Goal: Transaction & Acquisition: Book appointment/travel/reservation

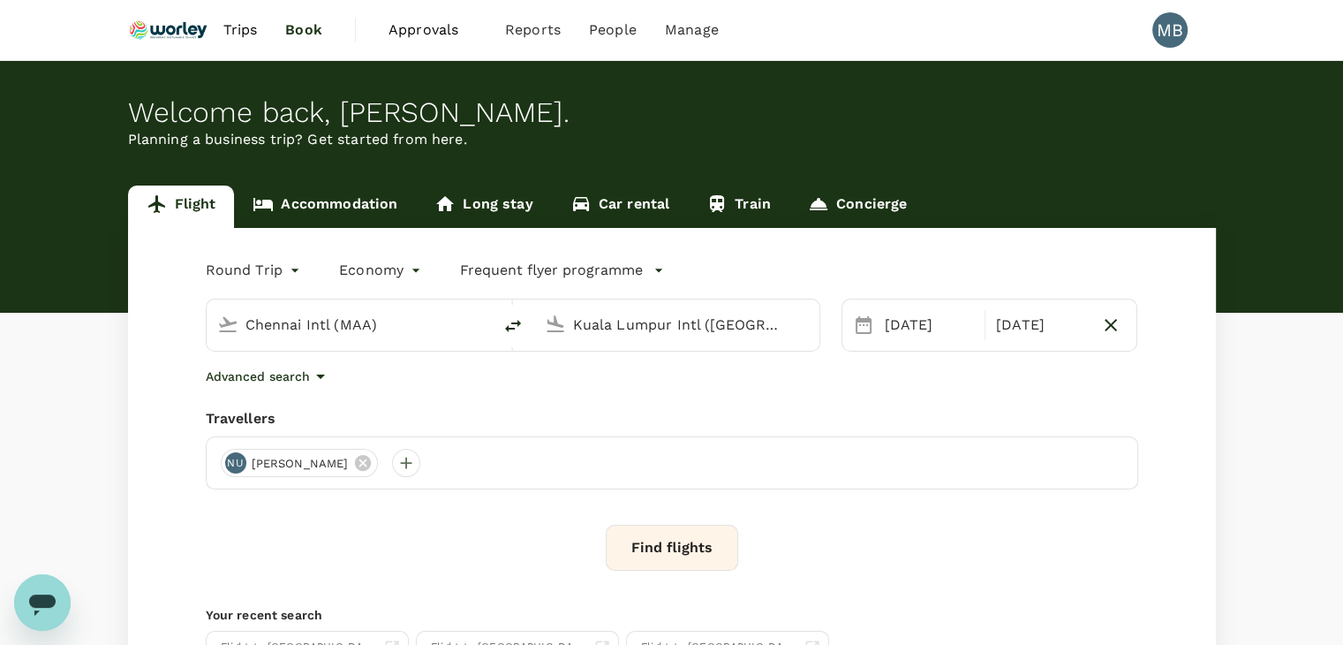
click at [321, 199] on link "Accommodation" at bounding box center [325, 206] width 182 height 42
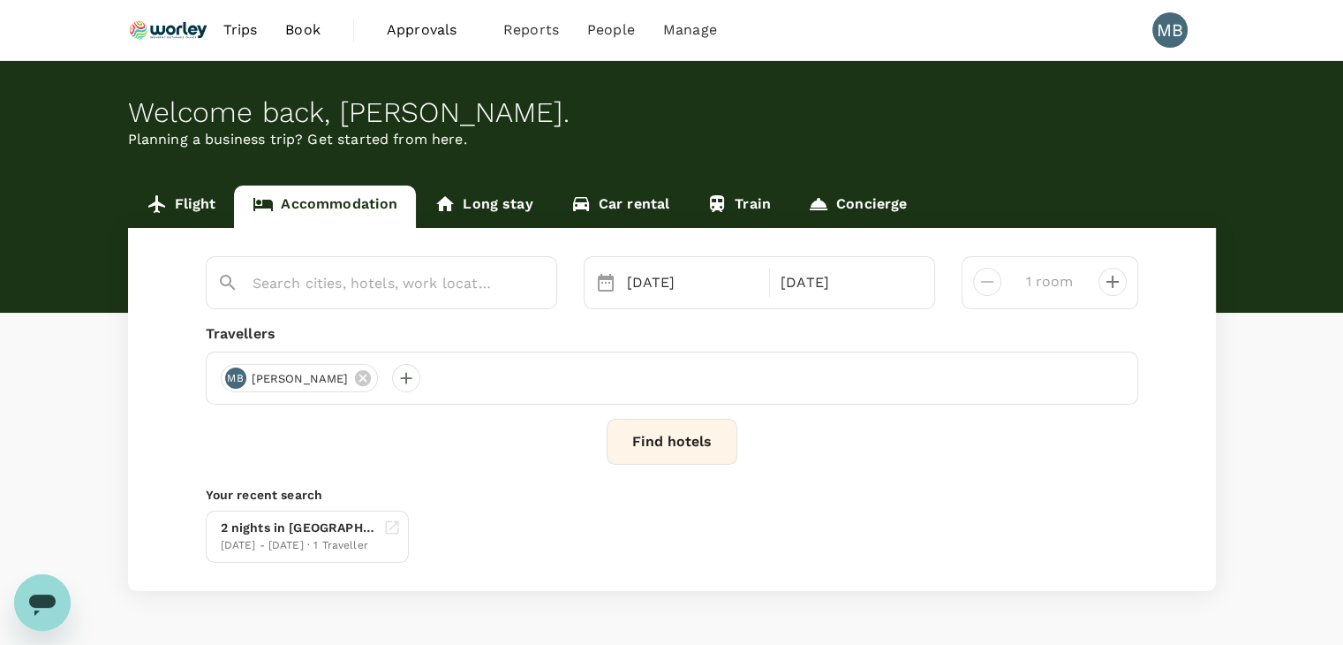
type input "Four Points By [PERSON_NAME]"
click at [371, 375] on icon at bounding box center [363, 378] width 16 height 16
click at [240, 379] on div at bounding box center [235, 378] width 28 height 28
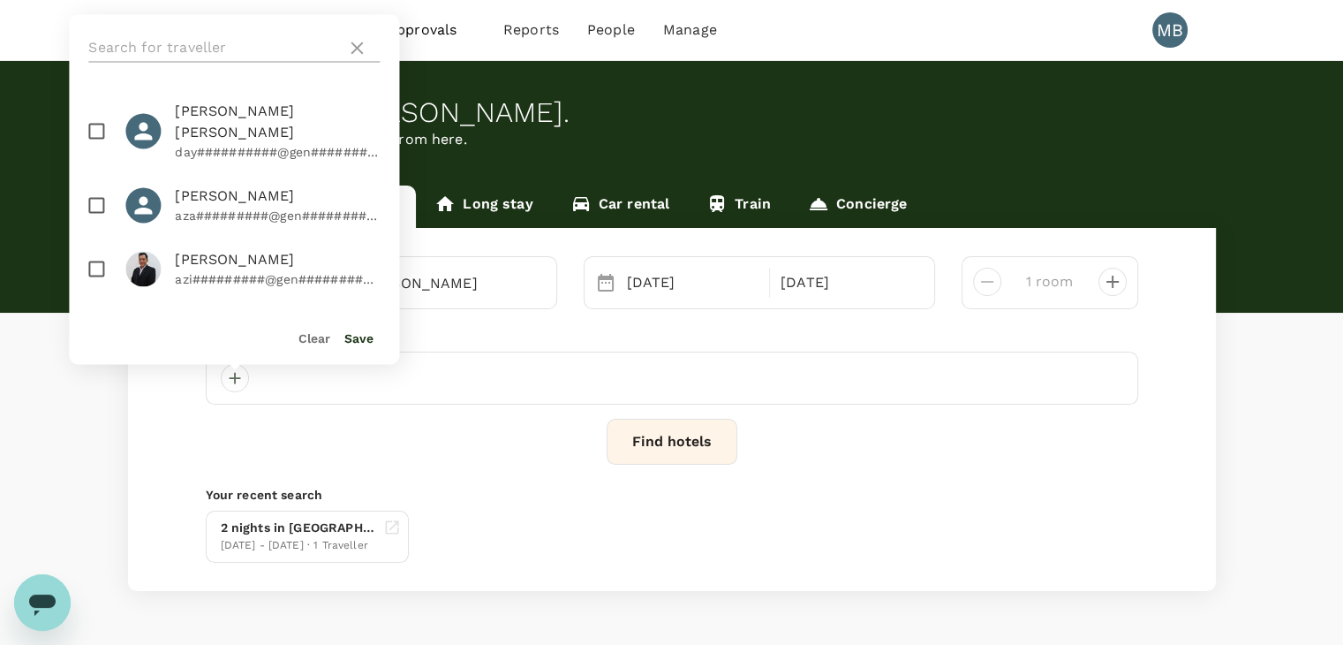
click at [149, 46] on input "text" at bounding box center [213, 48] width 251 height 28
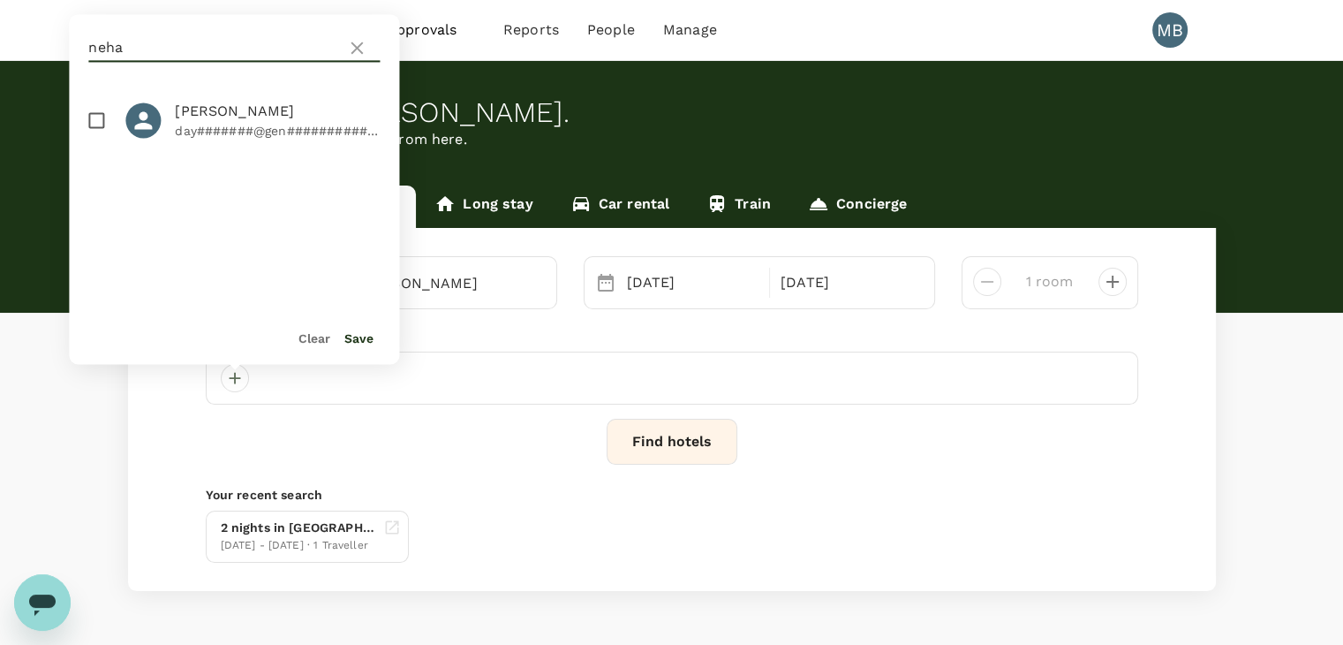
type input "neha"
click at [93, 121] on input "checkbox" at bounding box center [96, 120] width 37 height 37
checkbox input "true"
click at [355, 336] on button "Save" at bounding box center [358, 338] width 29 height 14
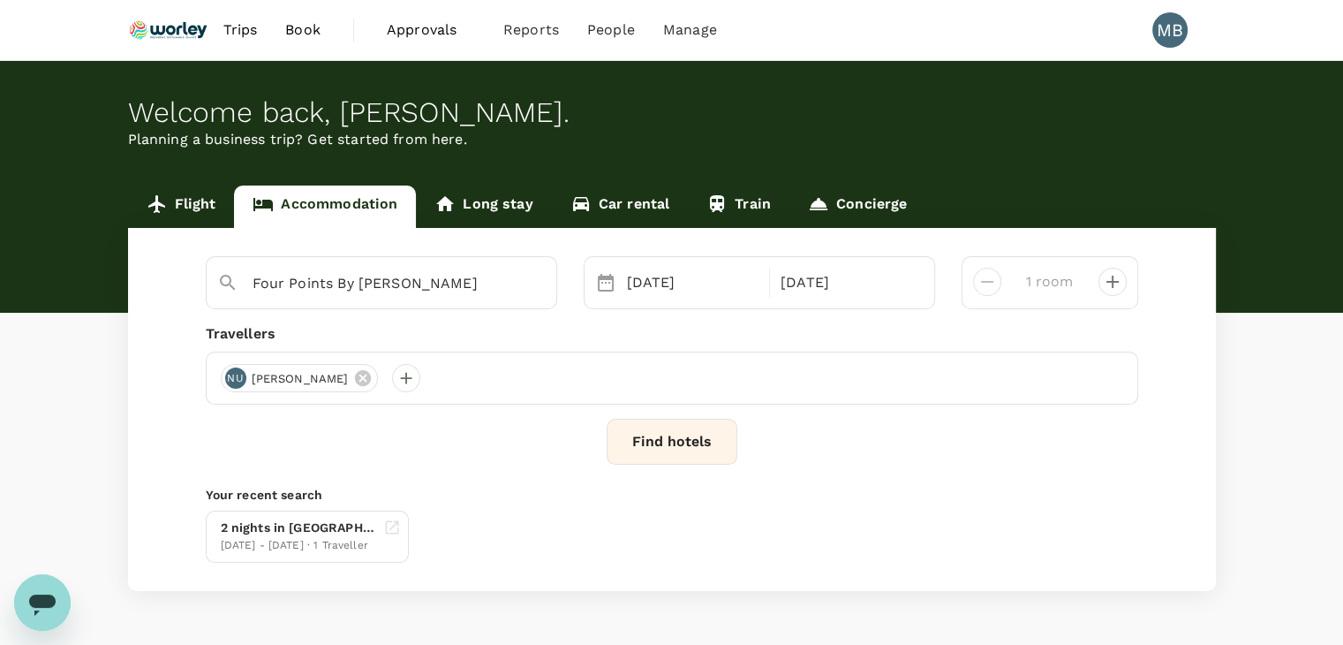
click at [637, 445] on button "Find hotels" at bounding box center [672, 442] width 131 height 46
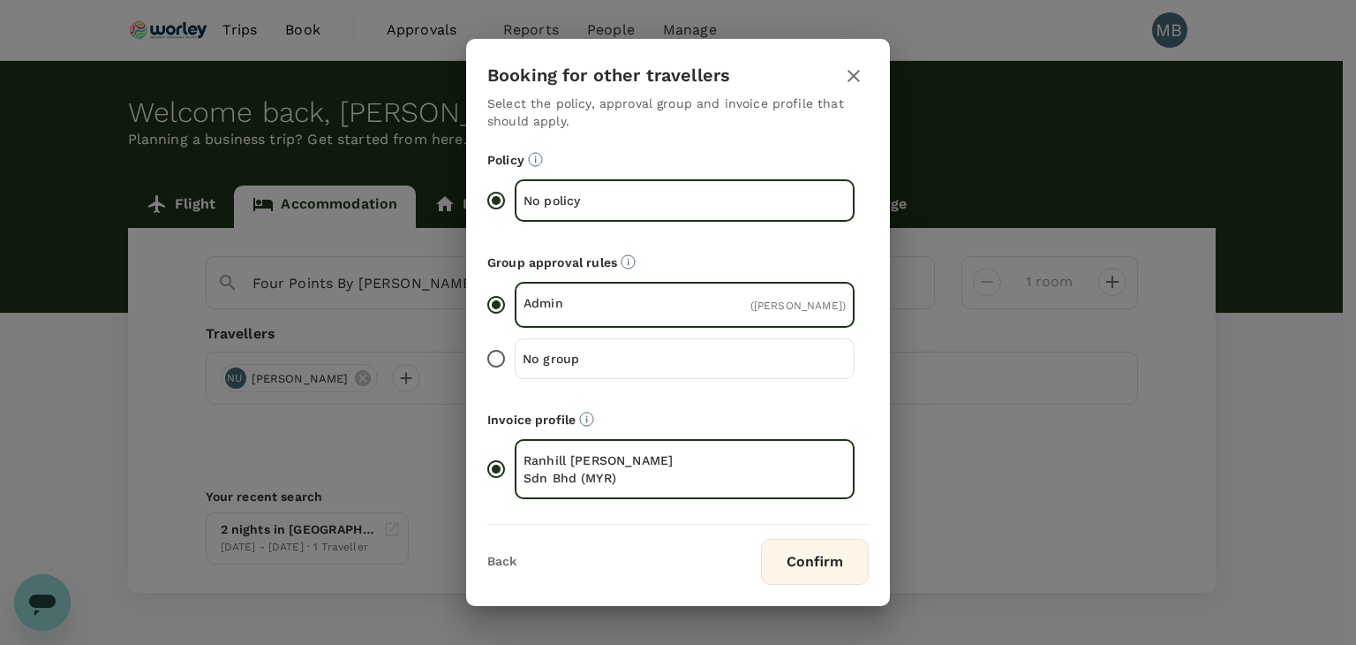
click at [783, 553] on button "Confirm" at bounding box center [815, 562] width 108 height 46
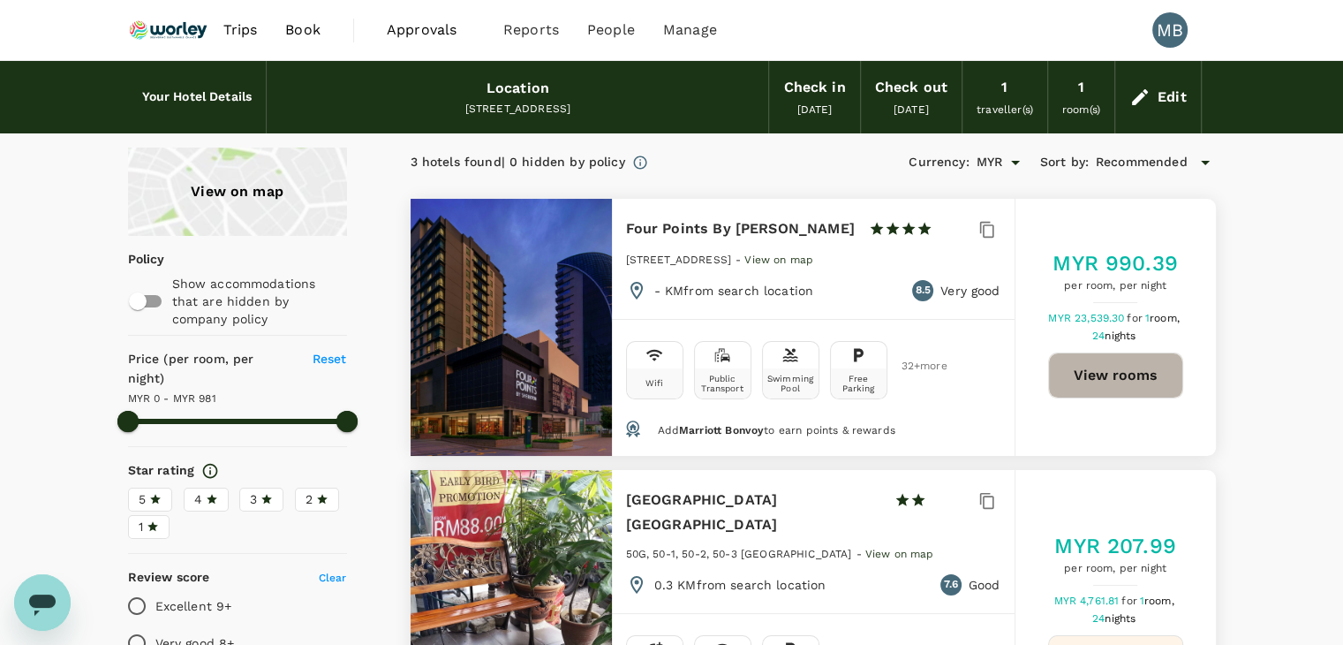
click at [1098, 371] on button "View rooms" at bounding box center [1115, 375] width 135 height 46
drag, startPoint x: 628, startPoint y: 227, endPoint x: 867, endPoint y: 230, distance: 239.3
click at [867, 230] on div "Four Points By [PERSON_NAME] 1 Star 2 Stars 3 Stars 4 Stars 5 Stars" at bounding box center [787, 228] width 322 height 25
copy h6 "Four Points By [PERSON_NAME]"
type input "980"
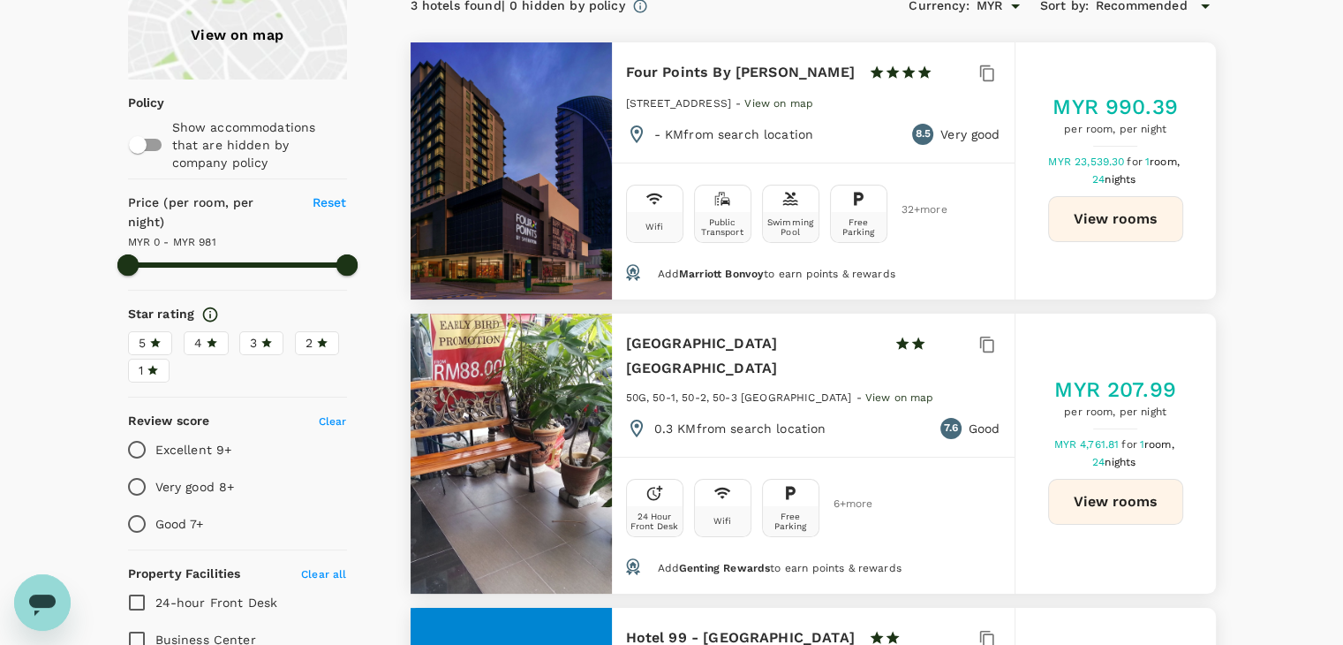
scroll to position [177, 0]
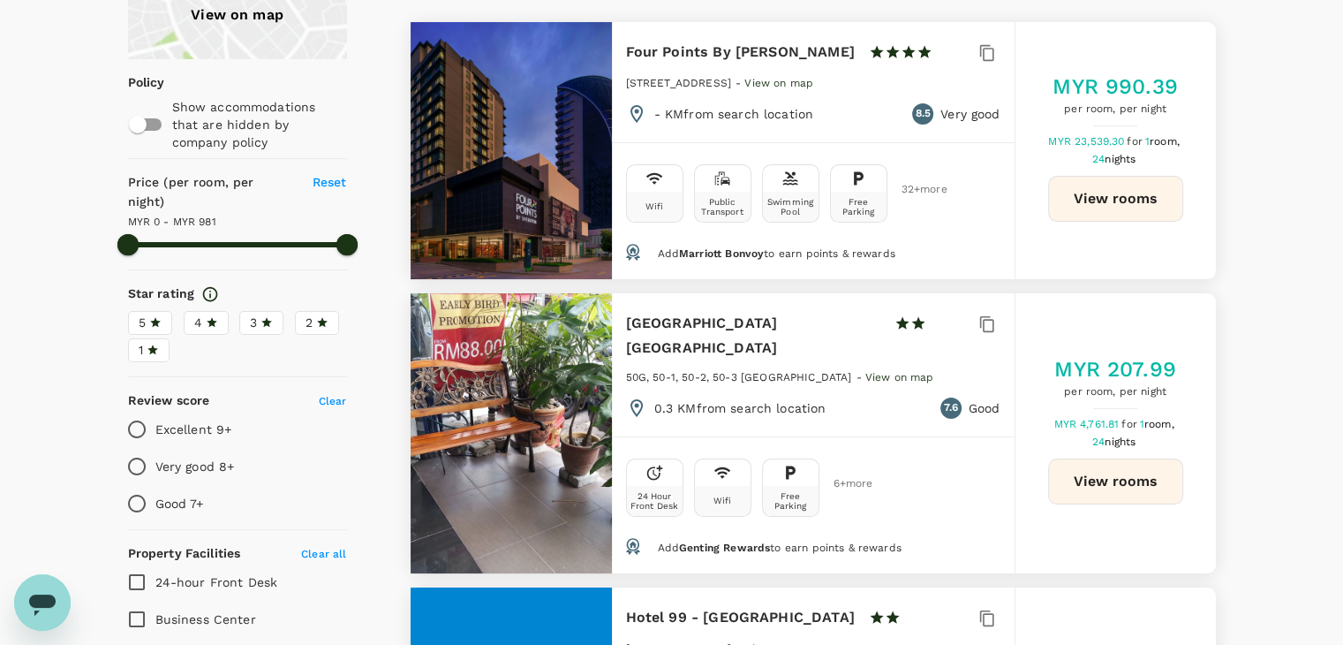
click at [884, 90] on div "[STREET_ADDRESS] - View on map" at bounding box center [813, 88] width 374 height 30
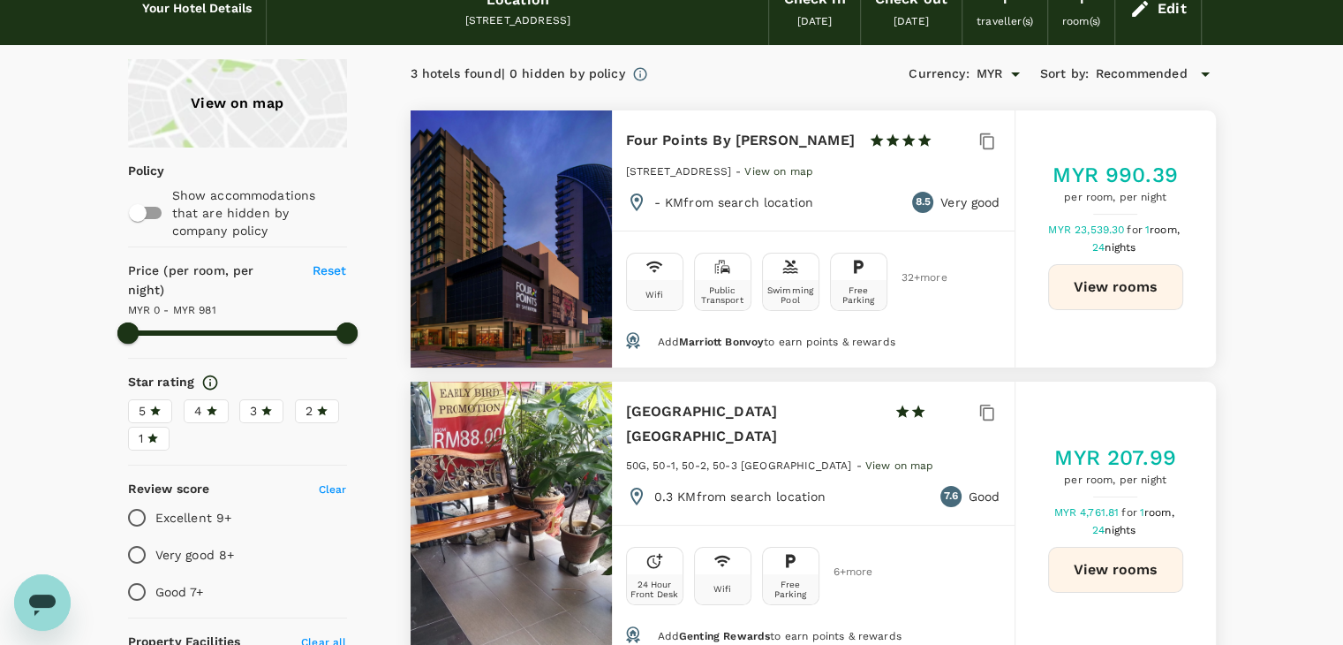
scroll to position [0, 0]
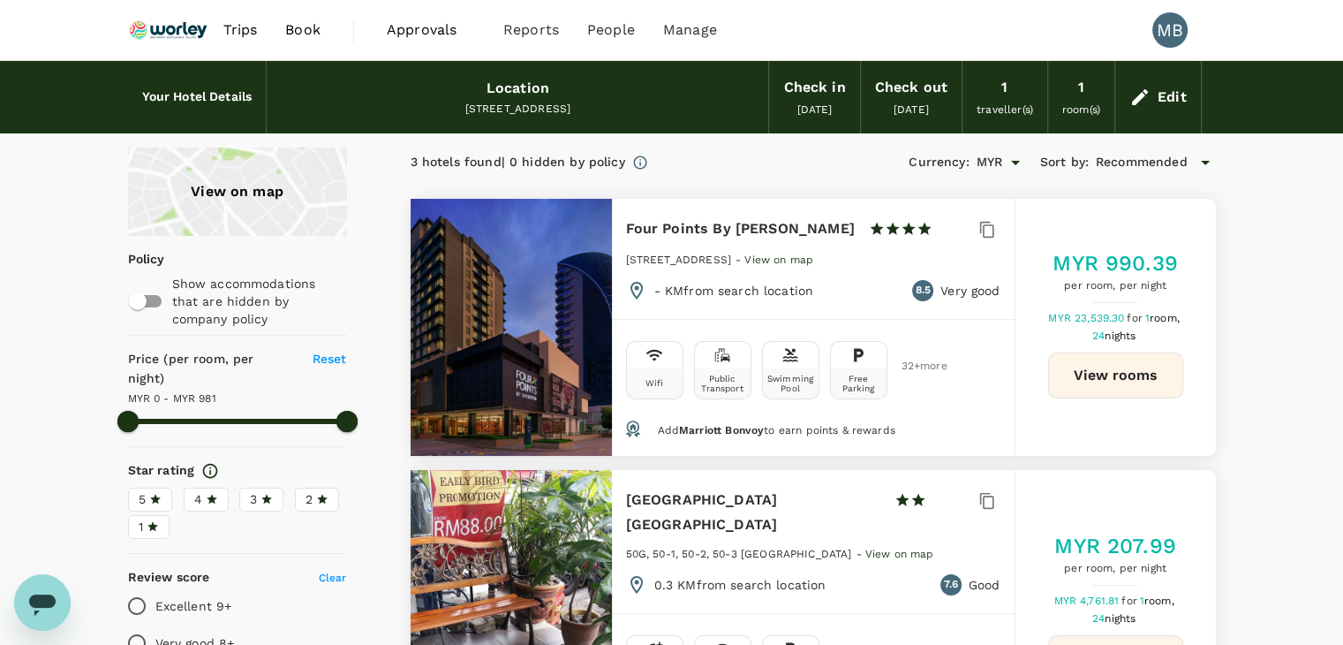
click at [160, 36] on img at bounding box center [168, 30] width 81 height 39
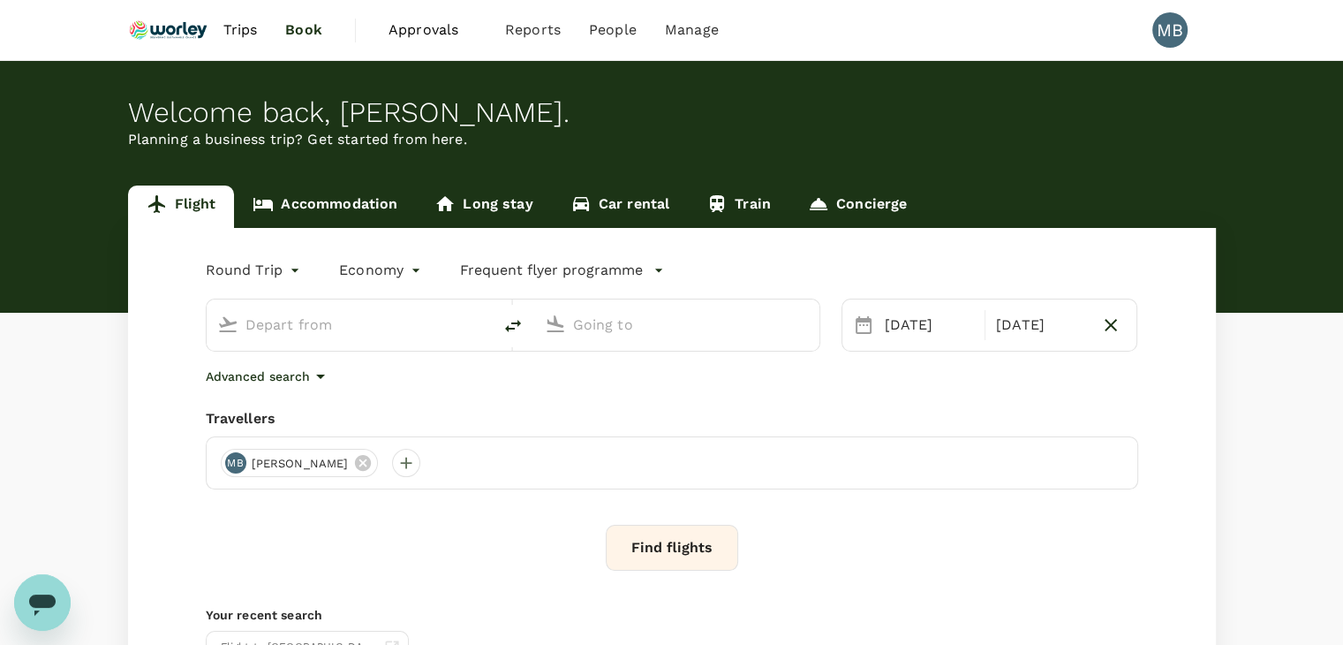
type input "Miri Intl (MYY)"
type input "Kuala Lumpur Intl ([GEOGRAPHIC_DATA])"
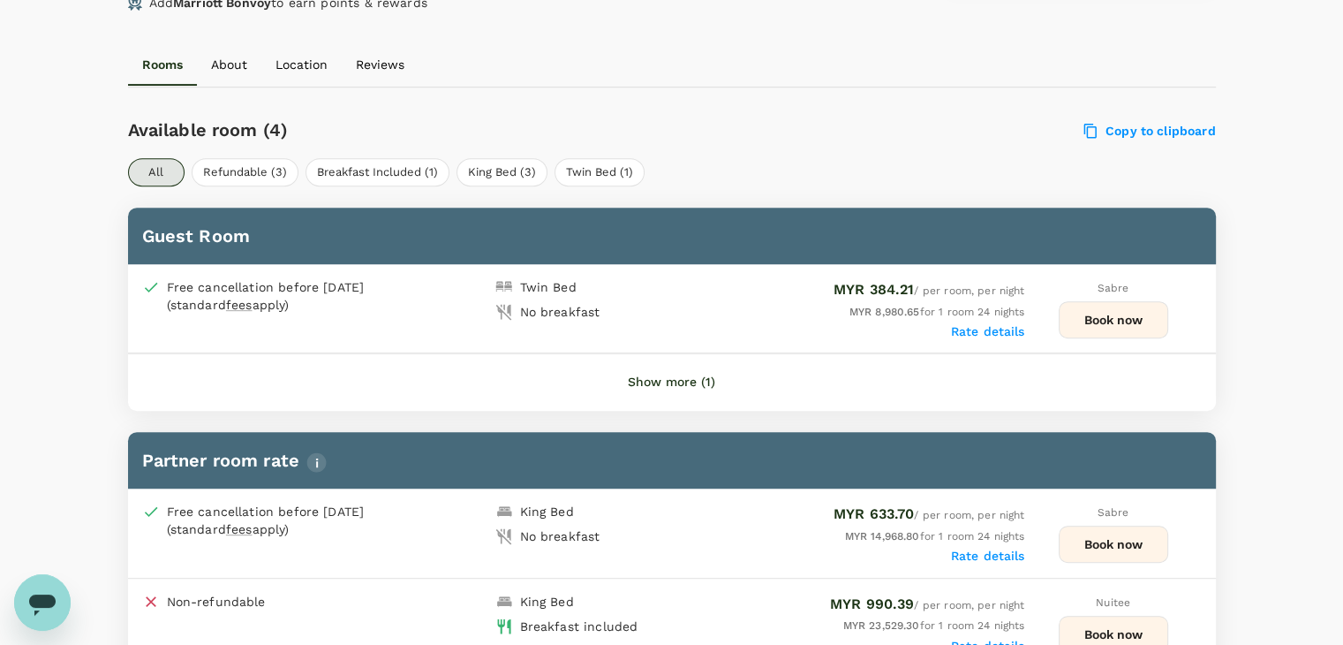
scroll to position [788, 0]
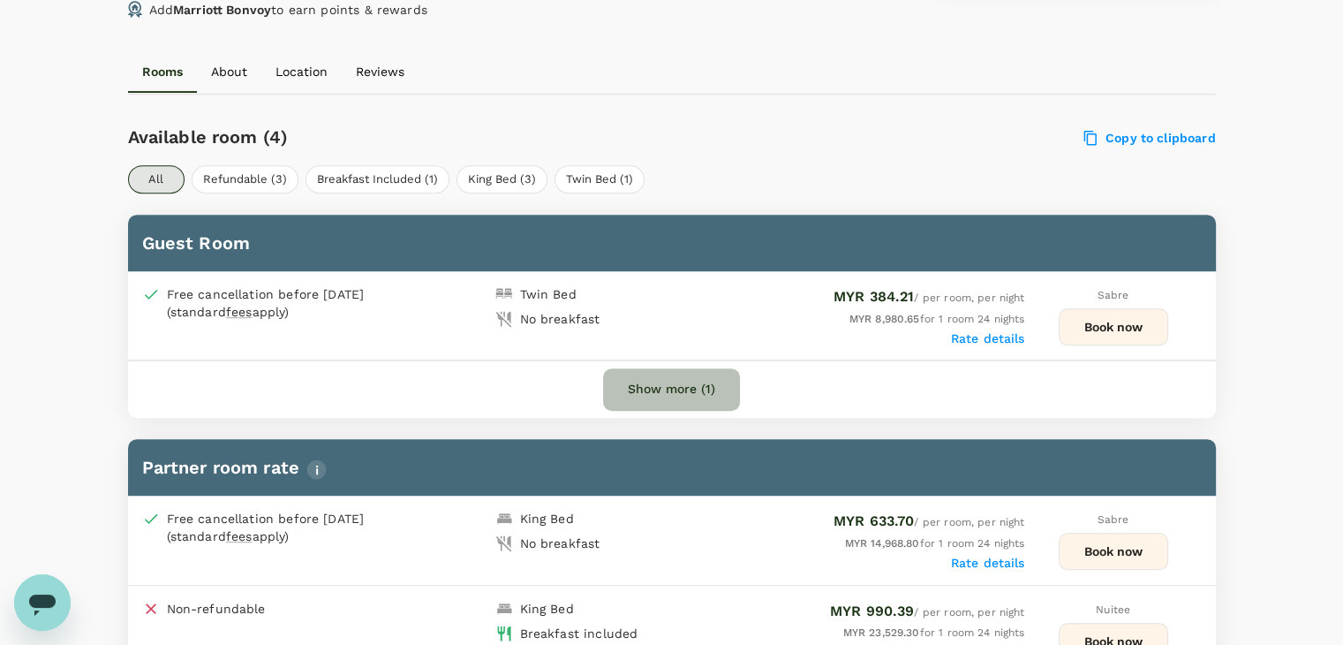
click at [661, 382] on button "Show more (1)" at bounding box center [671, 389] width 137 height 42
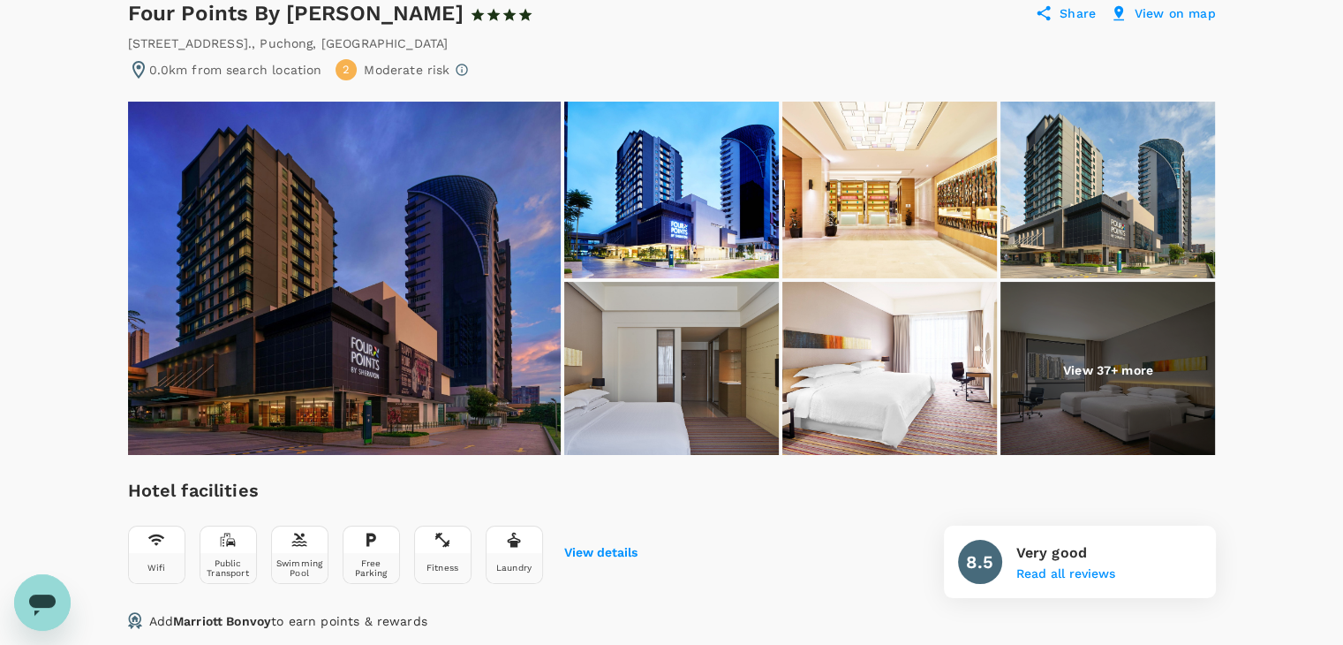
scroll to position [0, 0]
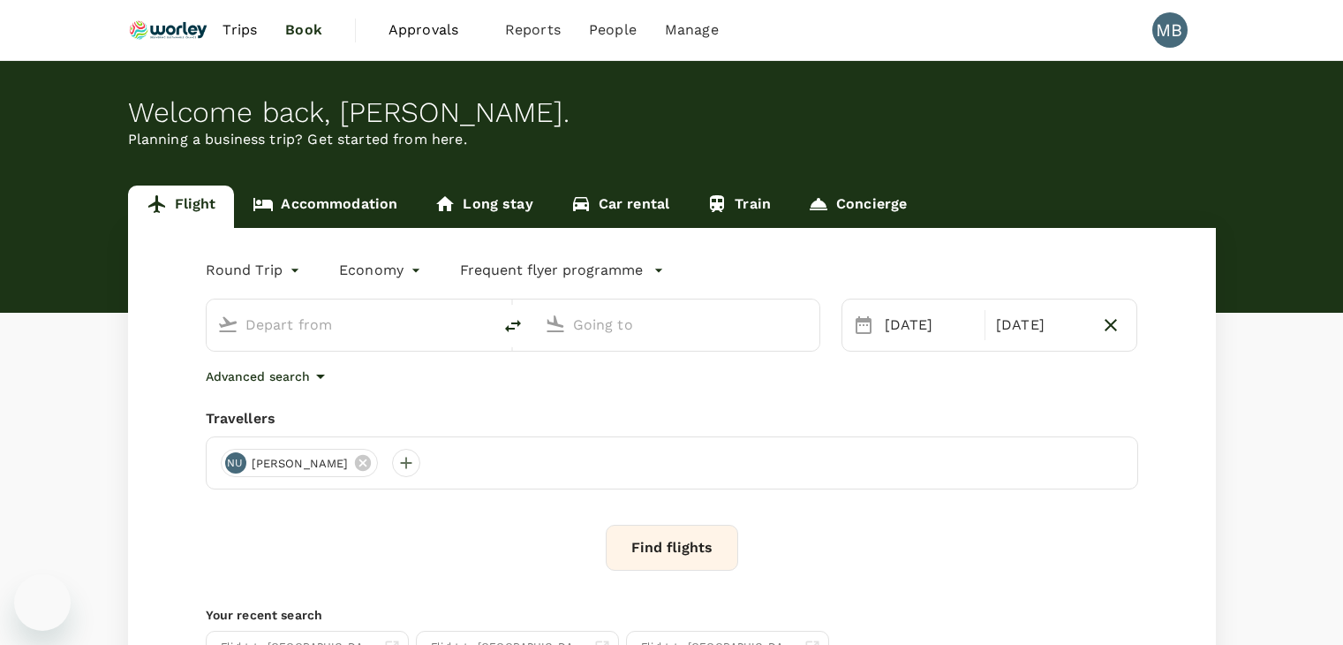
type input "Chennai Intl (MAA)"
type input "Kuala Lumpur Intl ([GEOGRAPHIC_DATA])"
type input "Chennai Intl (MAA)"
type input "Kuala Lumpur Intl ([GEOGRAPHIC_DATA])"
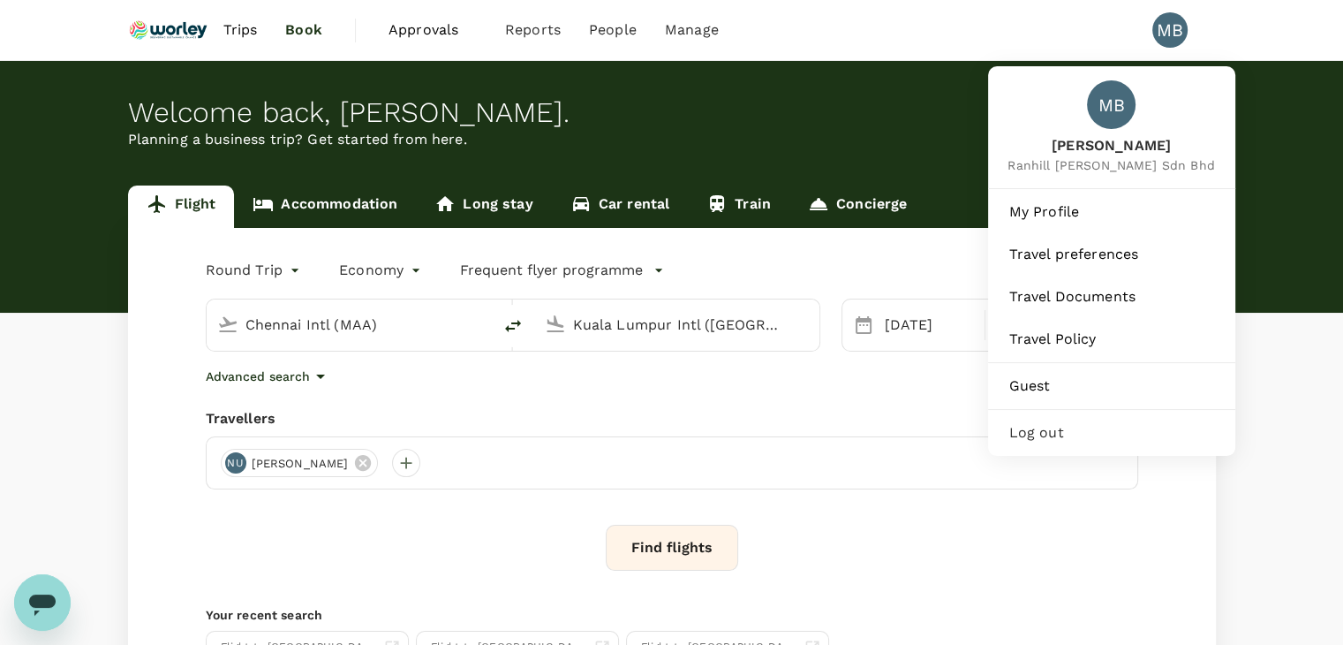
click at [1075, 443] on span "Log out" at bounding box center [1111, 432] width 205 height 21
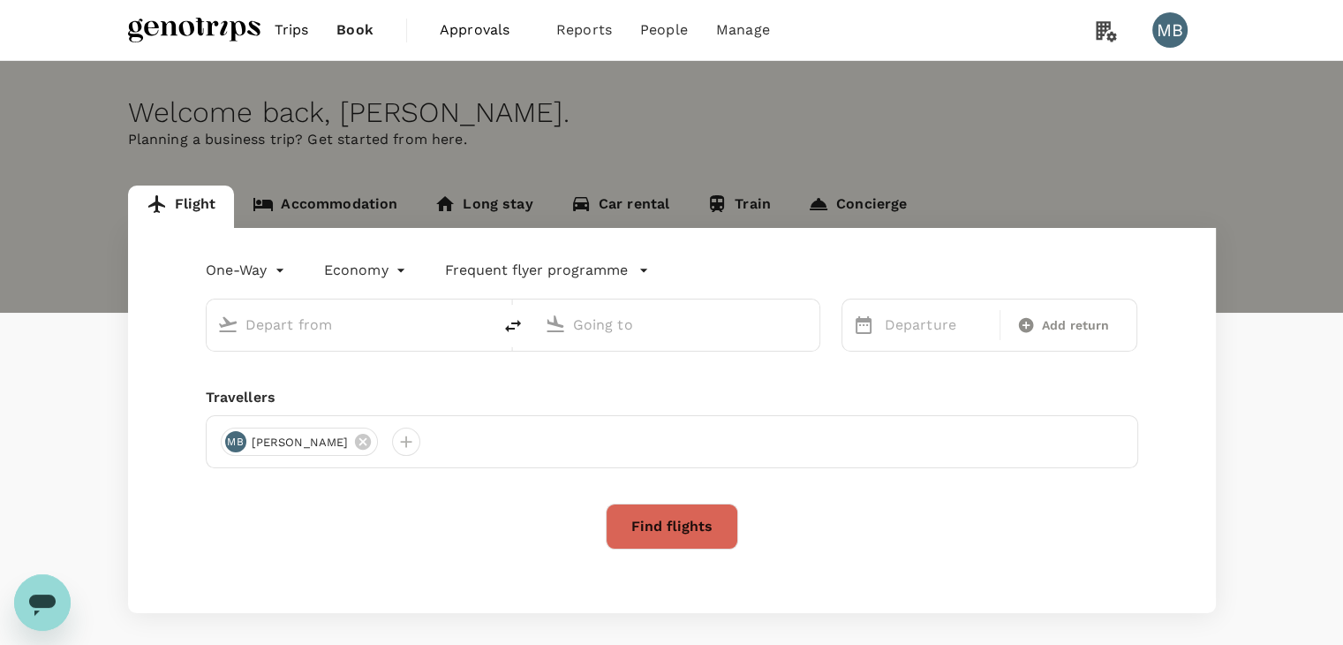
type input "roundtrip"
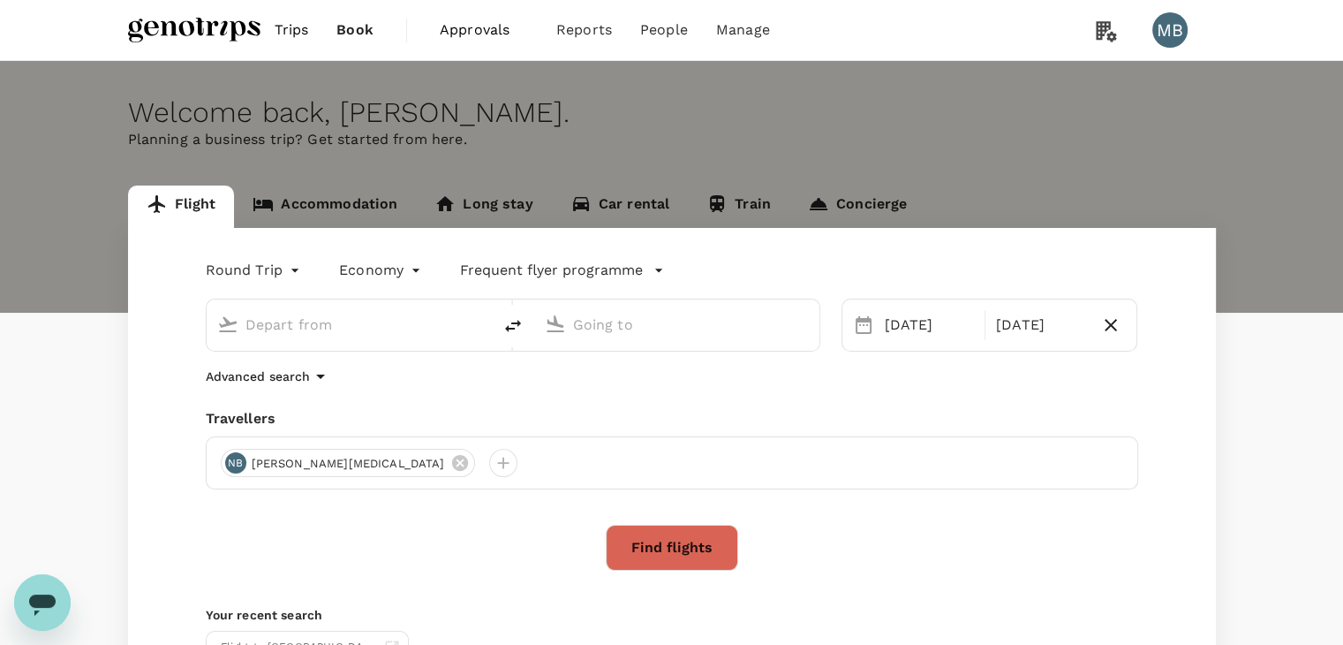
type input "Miri Intl (MYY)"
type input "Kuala Lumpur Intl ([GEOGRAPHIC_DATA])"
